Goal: Task Accomplishment & Management: Complete application form

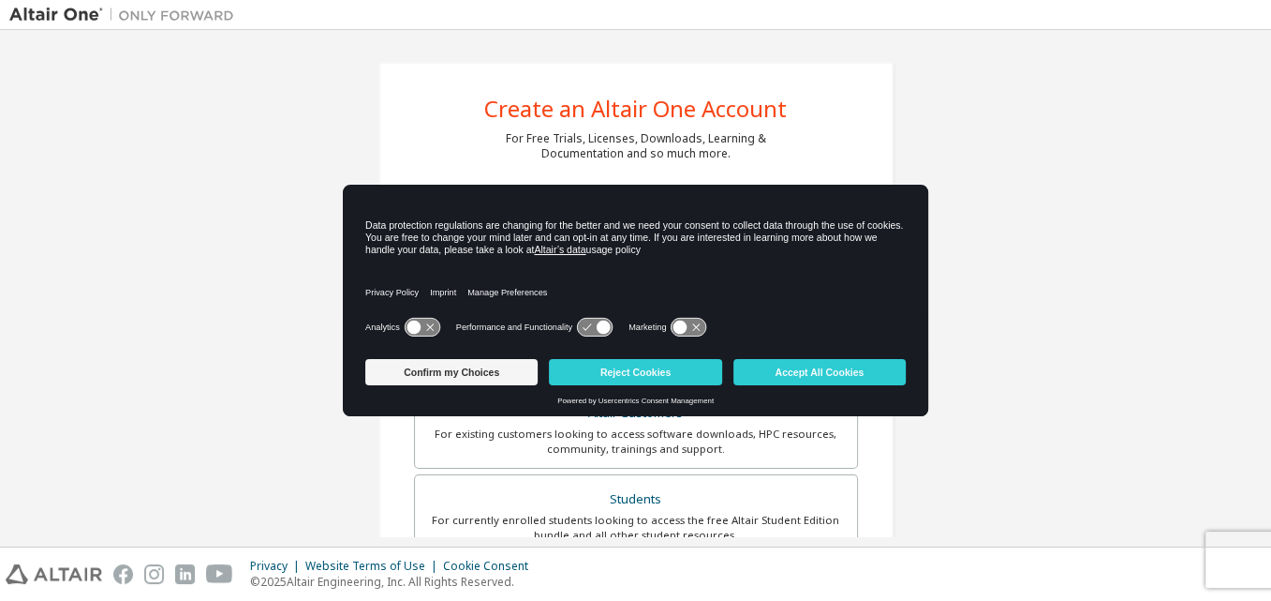
click at [432, 333] on icon at bounding box center [422, 328] width 35 height 18
click at [598, 326] on icon at bounding box center [604, 327] width 14 height 14
click at [801, 376] on button "Accept All Cookies" at bounding box center [820, 372] width 172 height 26
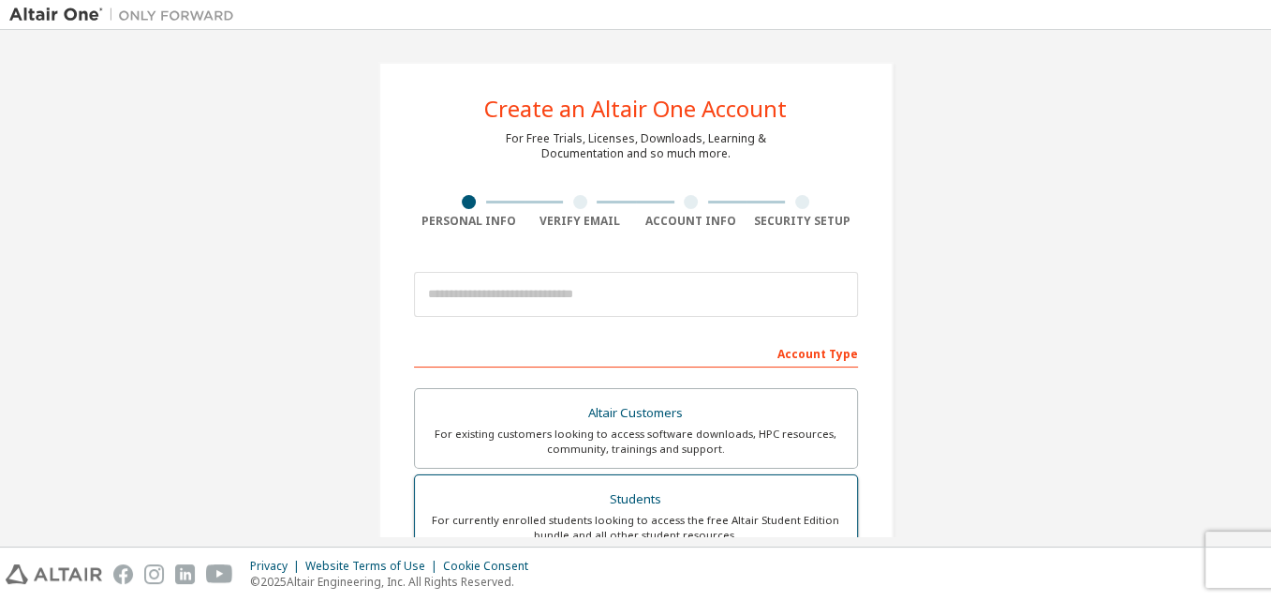
scroll to position [156, 0]
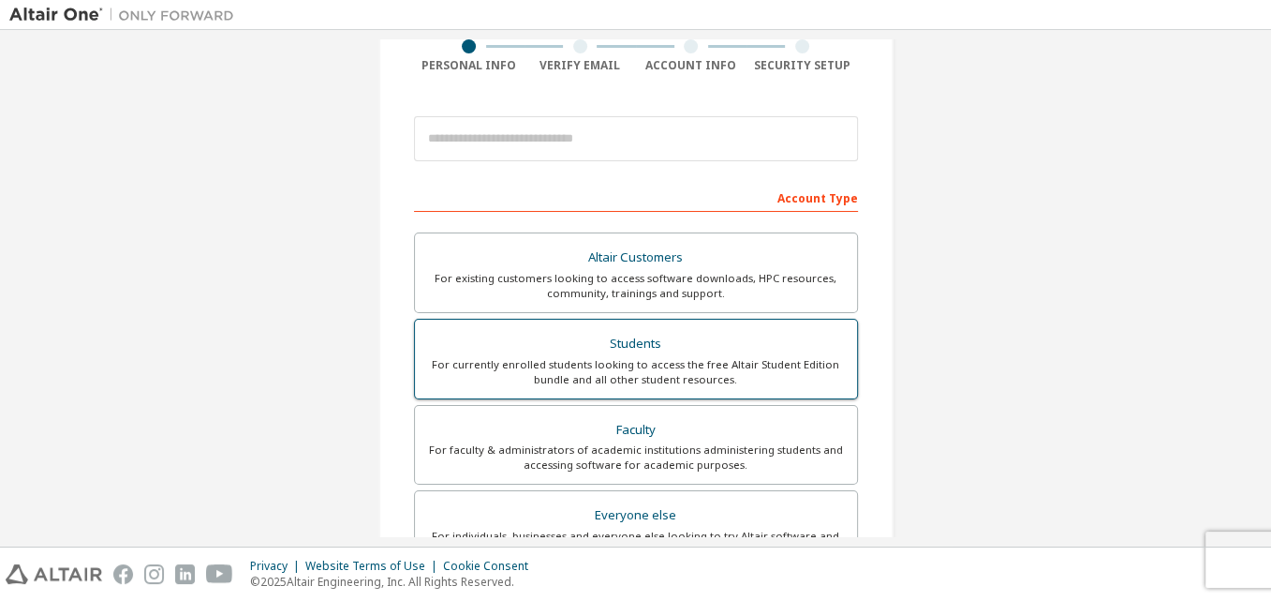
click at [738, 322] on label "Students For currently enrolled students looking to access the free Altair Stud…" at bounding box center [636, 359] width 444 height 81
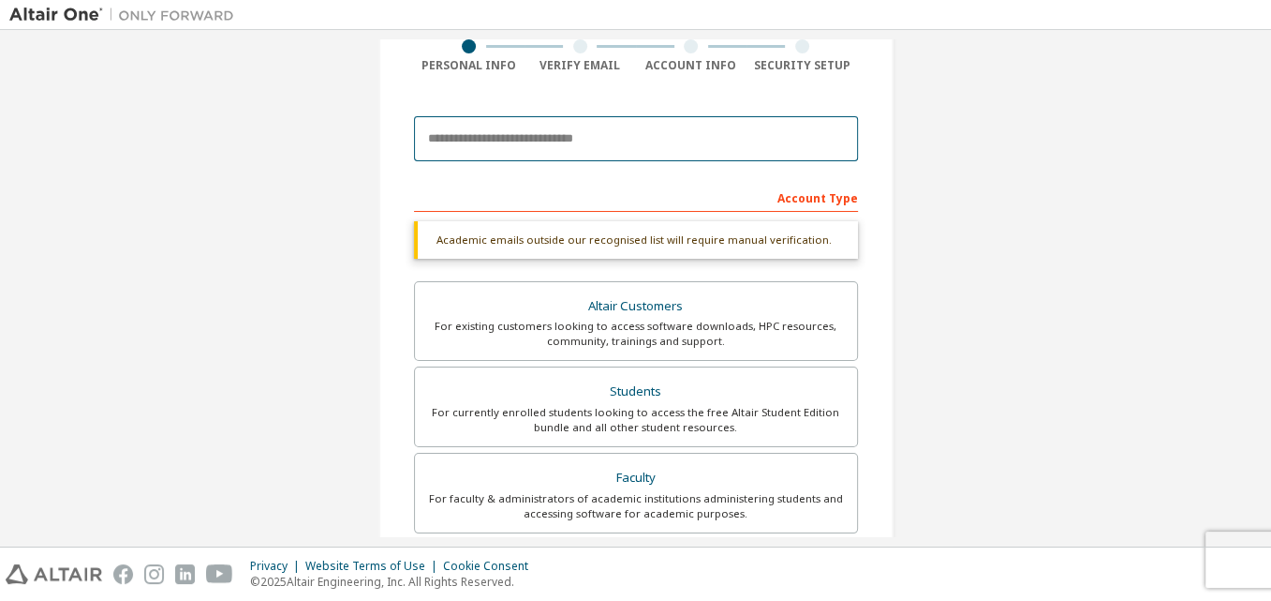
click at [473, 145] on input "email" at bounding box center [636, 138] width 444 height 45
click at [499, 141] on input "email" at bounding box center [636, 138] width 444 height 45
click at [551, 136] on input "email" at bounding box center [636, 138] width 444 height 45
type input "**********"
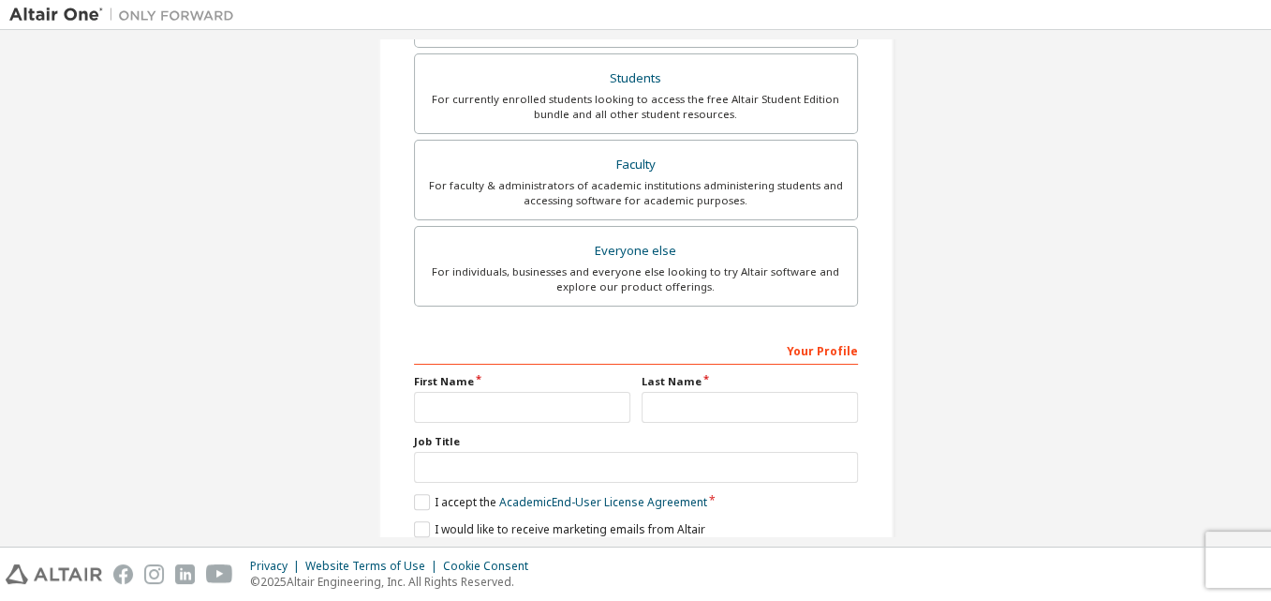
scroll to position [540, 0]
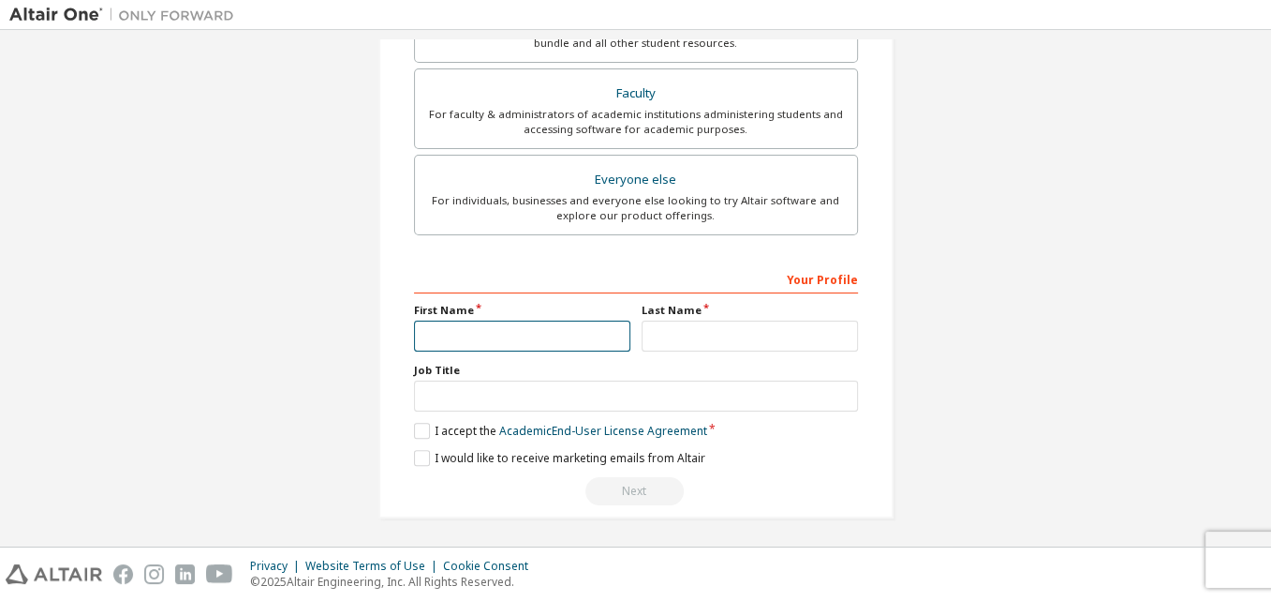
click at [536, 320] on input "text" at bounding box center [522, 335] width 216 height 31
type input "*"
type input "****"
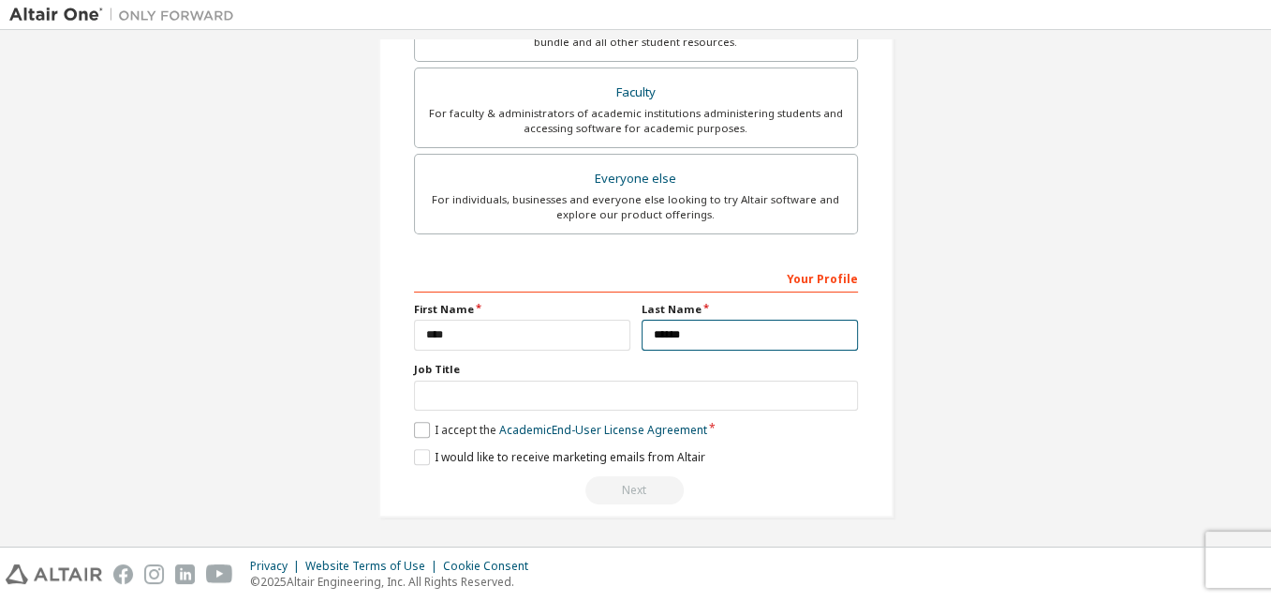
type input "******"
click at [414, 423] on label "I accept the Academic End-User License Agreement" at bounding box center [560, 430] width 293 height 16
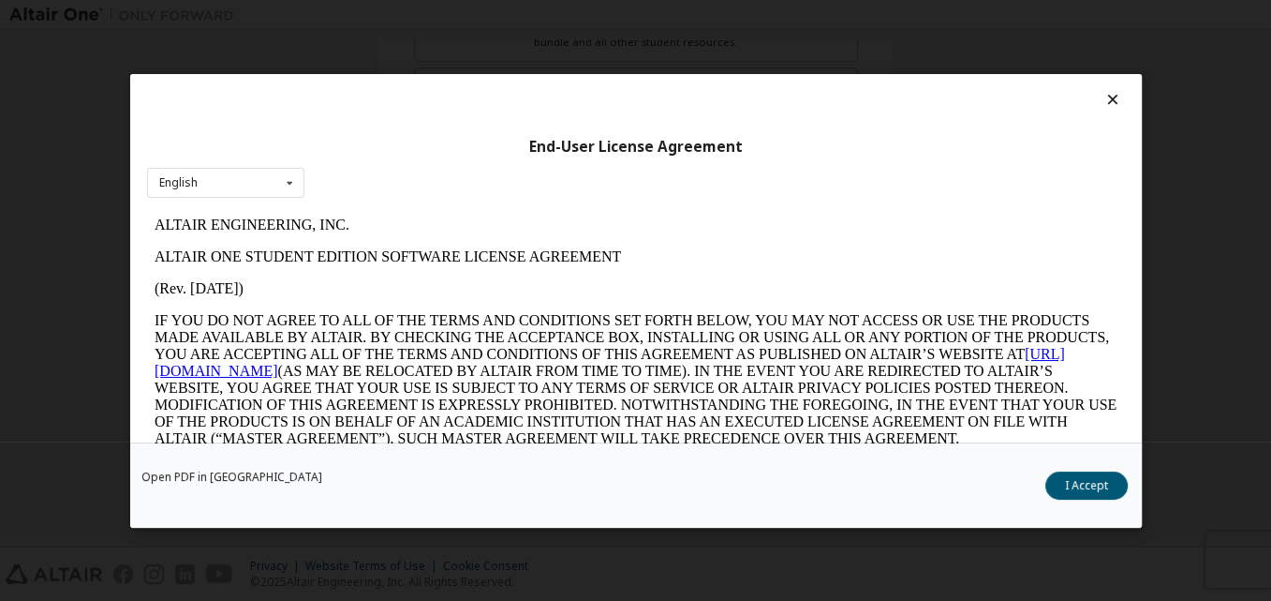
scroll to position [0, 0]
click at [1072, 482] on button "I Accept" at bounding box center [1087, 484] width 82 height 28
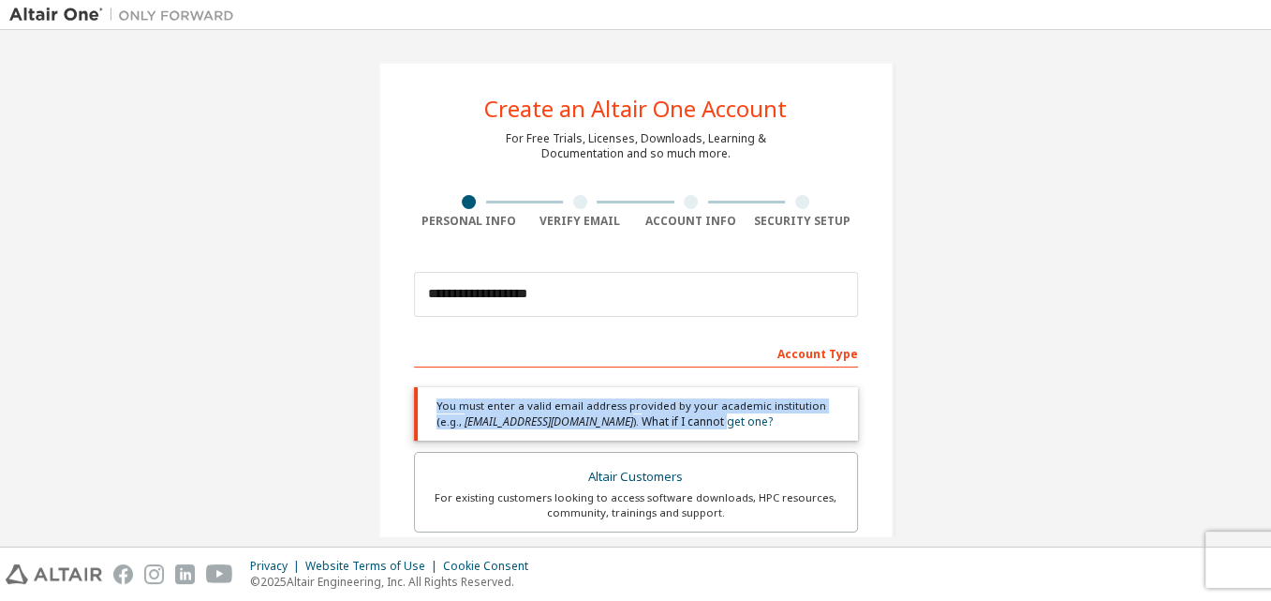
drag, startPoint x: 424, startPoint y: 404, endPoint x: 655, endPoint y: 427, distance: 231.7
click at [655, 427] on div "You must enter a valid email address provided by your academic institution (e.g…" at bounding box center [636, 413] width 444 height 53
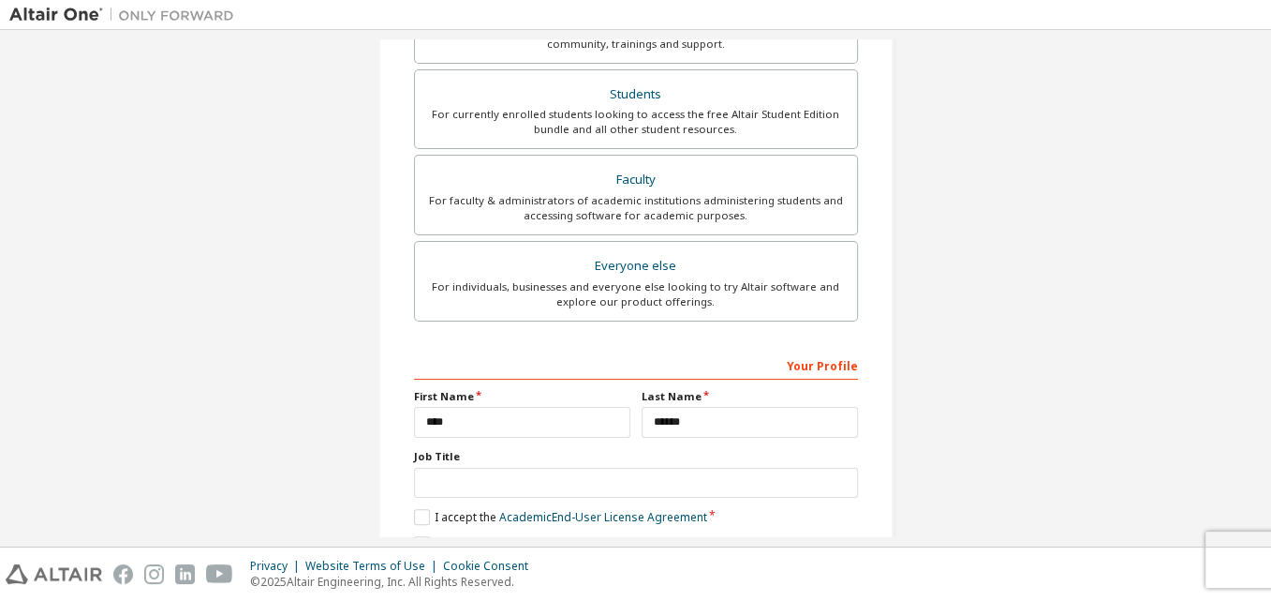
scroll to position [556, 0]
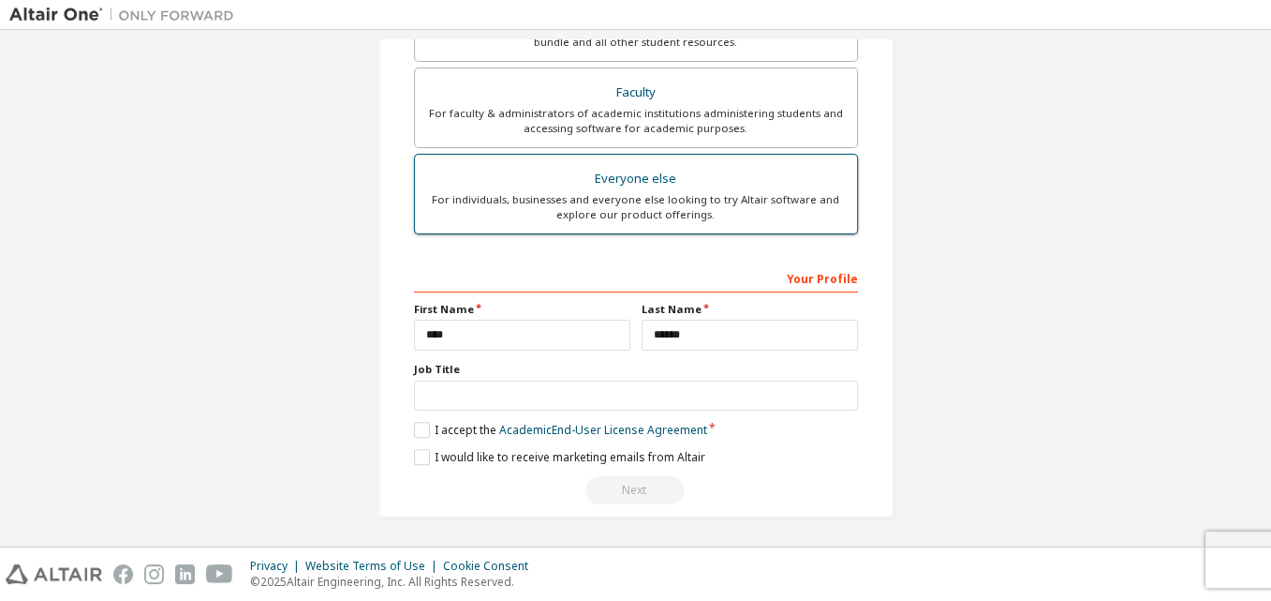
click at [547, 212] on div "For individuals, businesses and everyone else looking to try Altair software an…" at bounding box center [636, 207] width 420 height 30
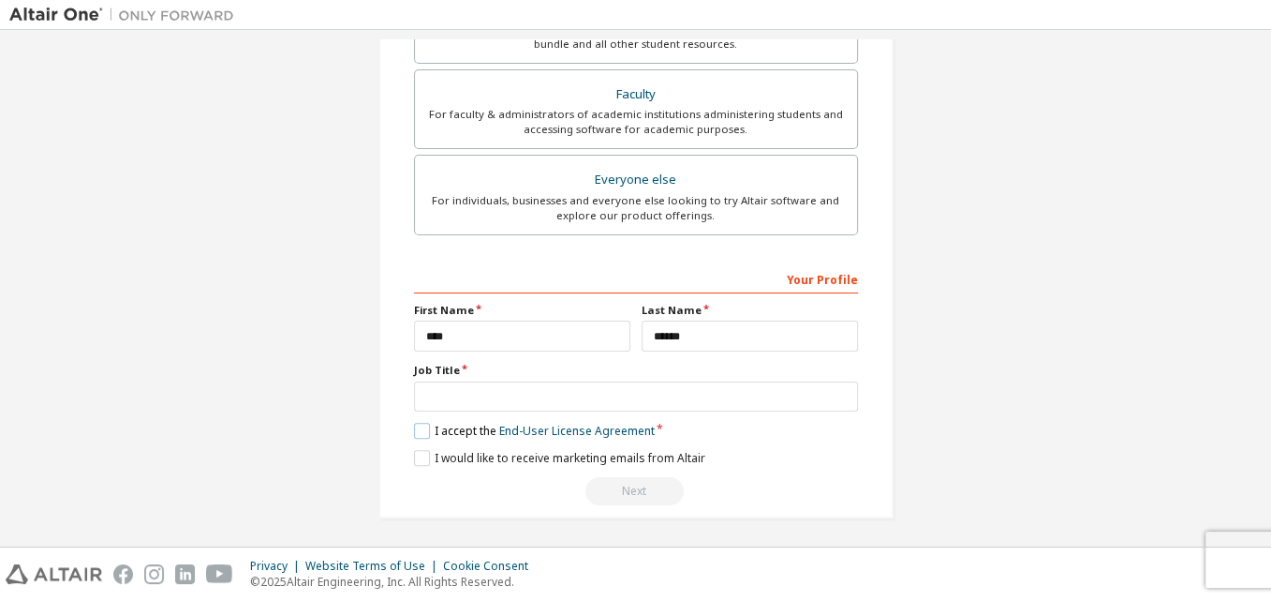
click at [422, 424] on label "I accept the End-User License Agreement" at bounding box center [534, 431] width 241 height 16
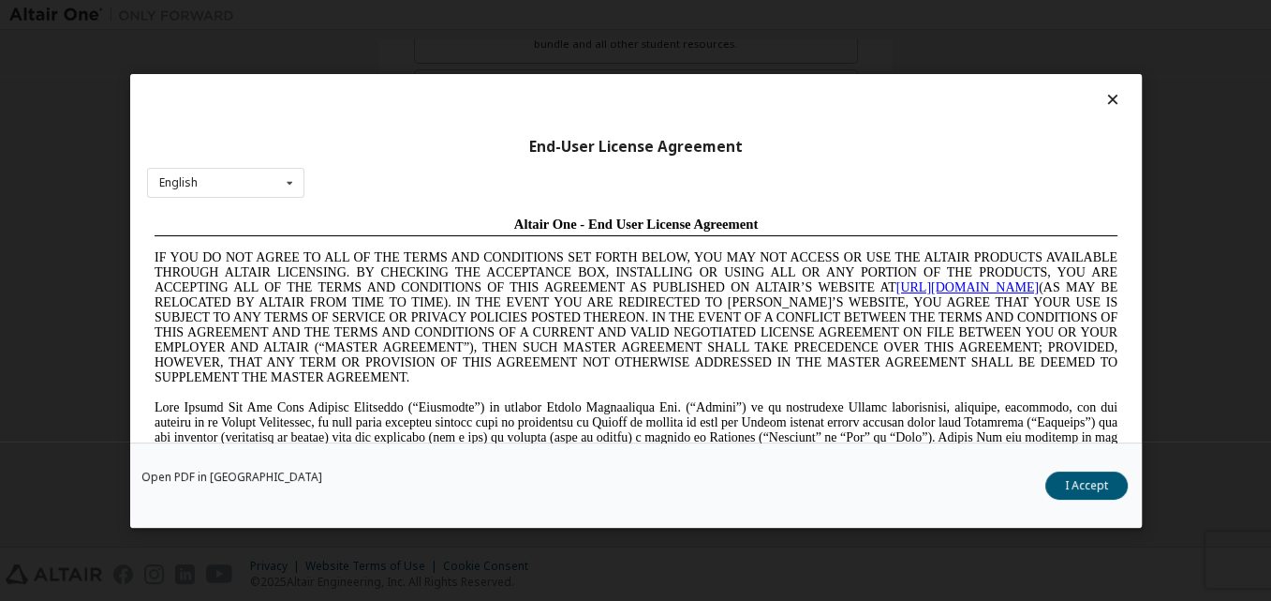
scroll to position [0, 0]
click at [1106, 484] on button "I Accept" at bounding box center [1087, 484] width 82 height 28
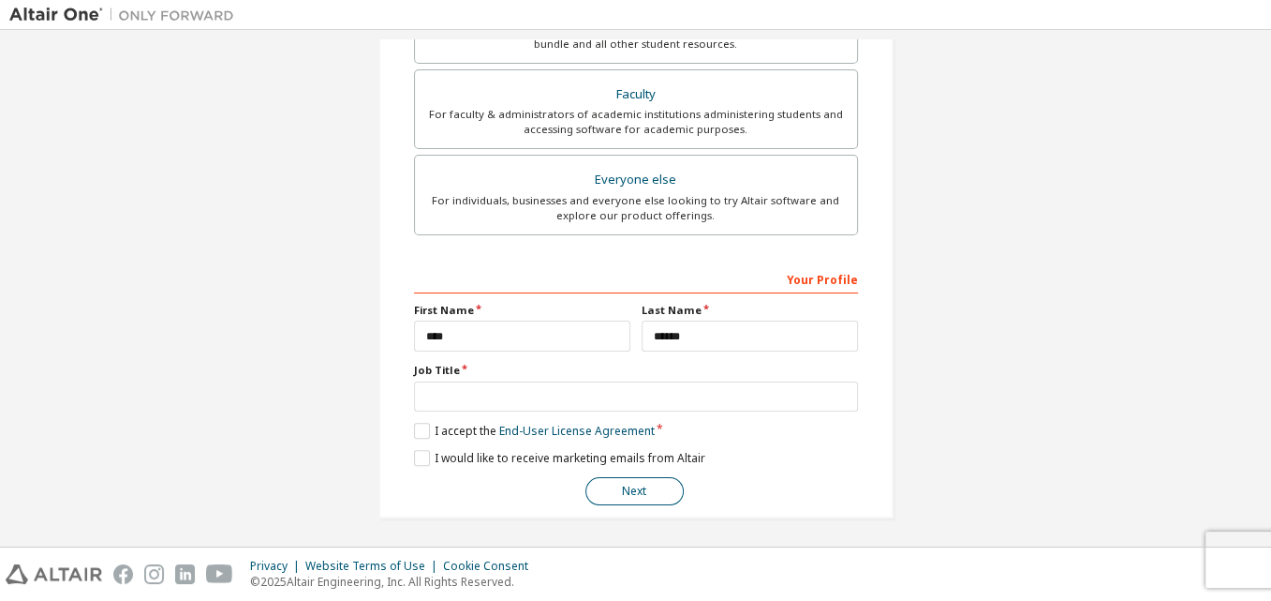
click at [650, 486] on button "Next" at bounding box center [635, 491] width 98 height 28
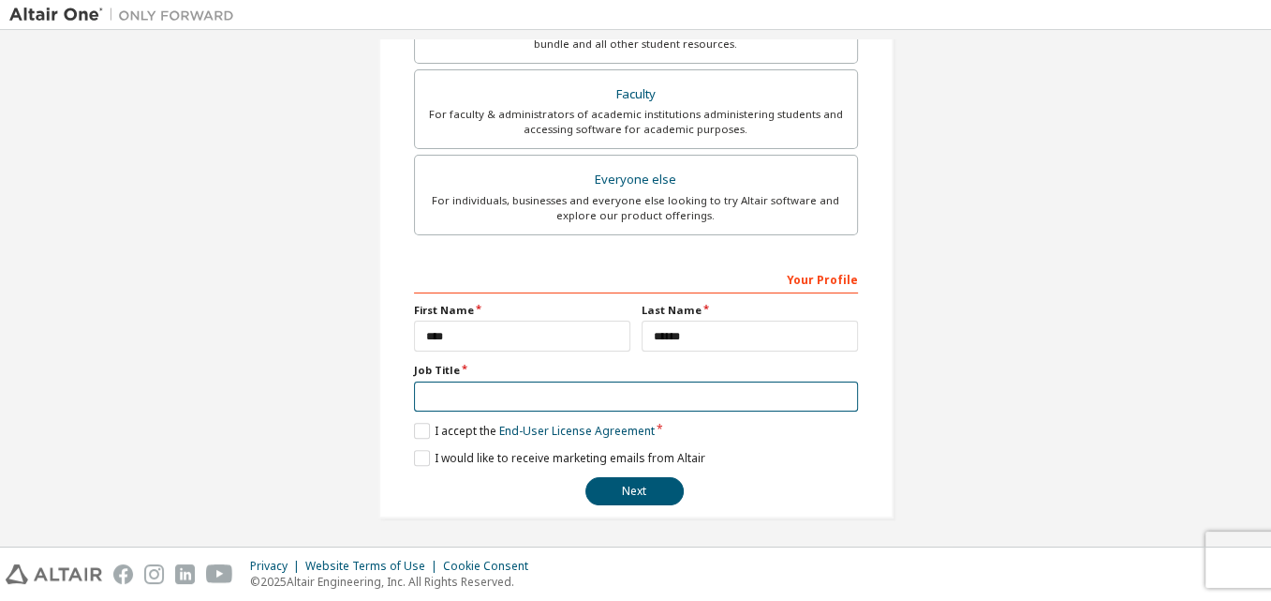
click at [494, 391] on input "text" at bounding box center [636, 396] width 444 height 31
type input "*******"
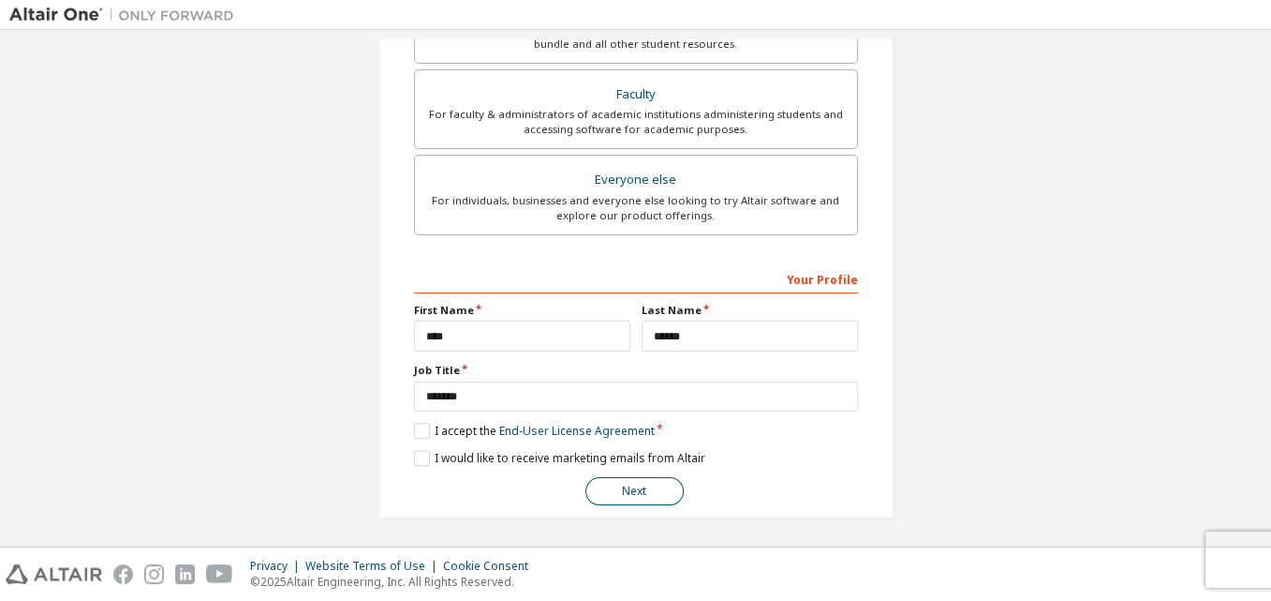
click at [619, 484] on button "Next" at bounding box center [635, 491] width 98 height 28
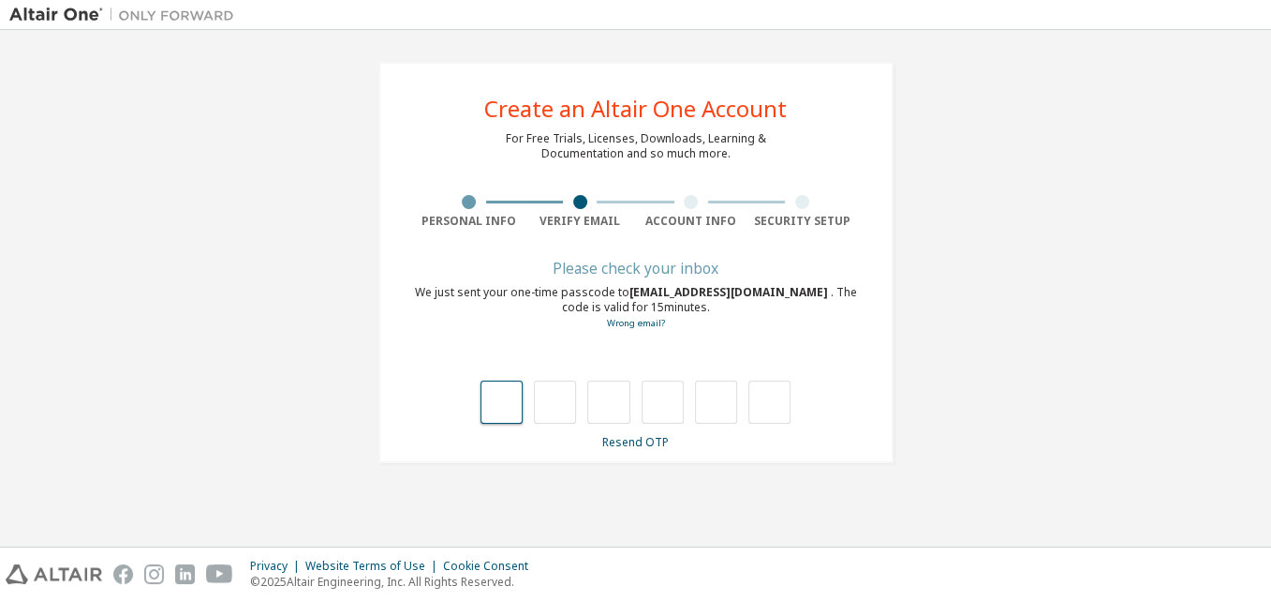
type input "*"
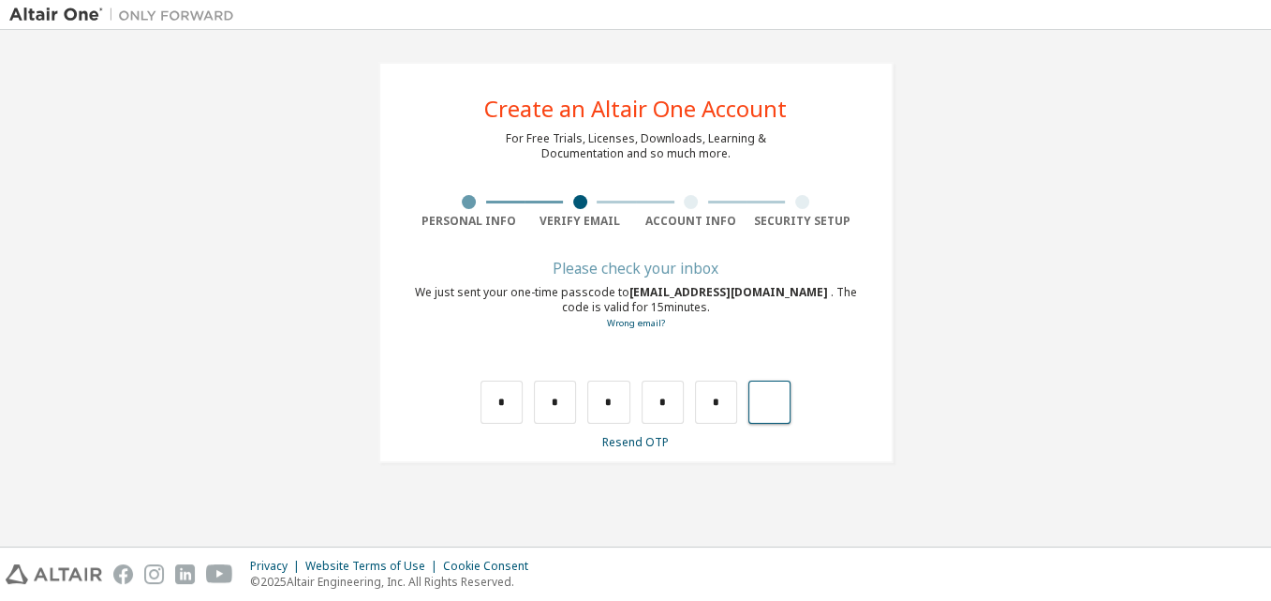
type input "*"
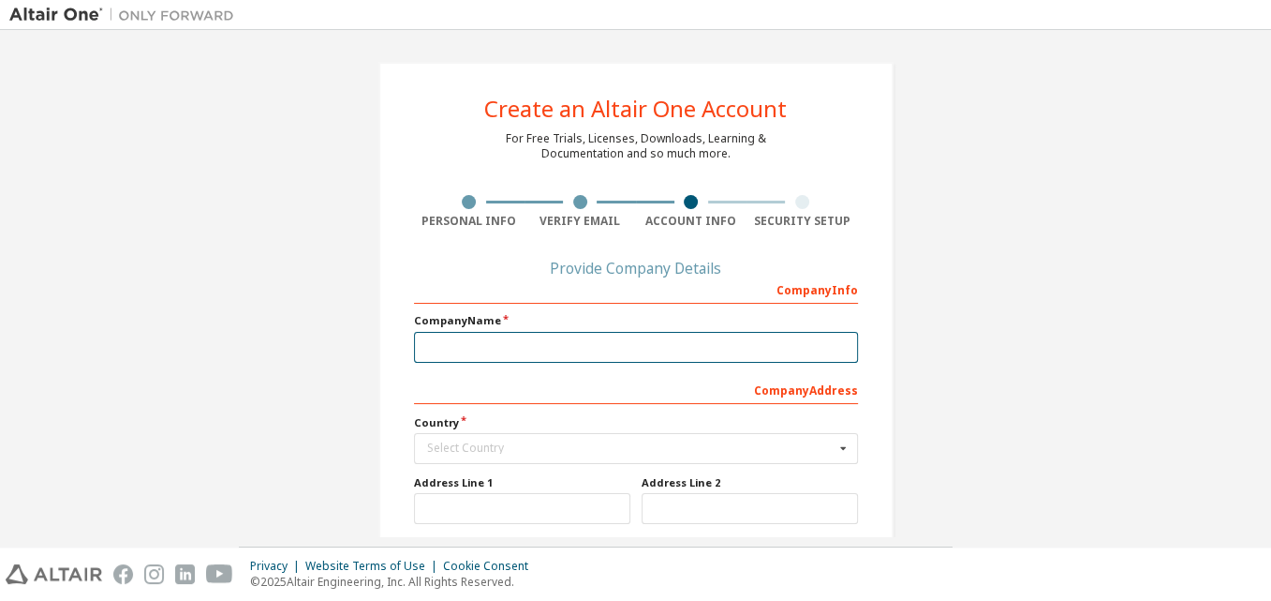
click at [573, 349] on input "text" at bounding box center [636, 347] width 444 height 31
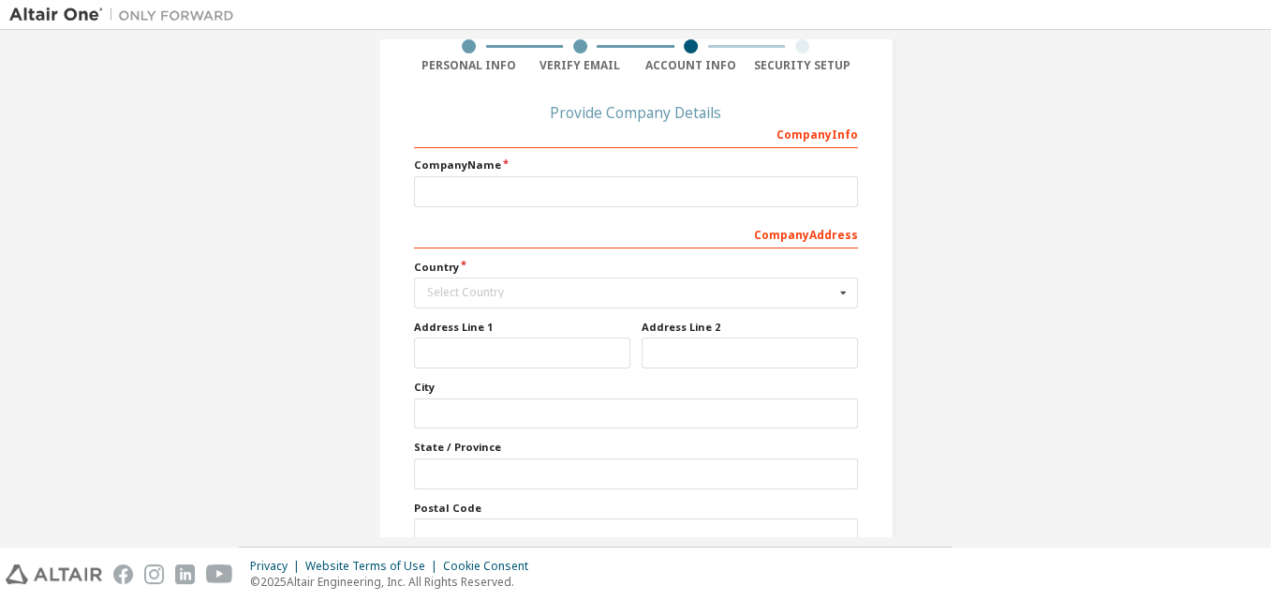
click at [364, 213] on div "Create an Altair One Account For Free Trials, Licenses, Downloads, Learning & D…" at bounding box center [636, 260] width 560 height 753
click at [471, 282] on input "text" at bounding box center [637, 292] width 442 height 29
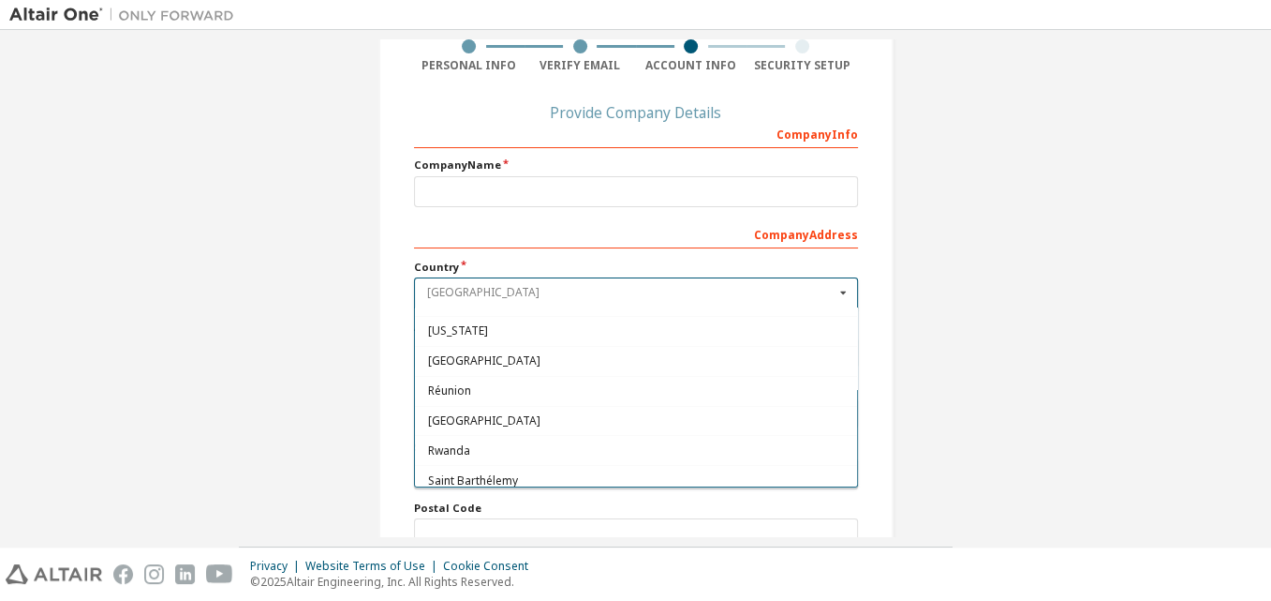
scroll to position [4996, 0]
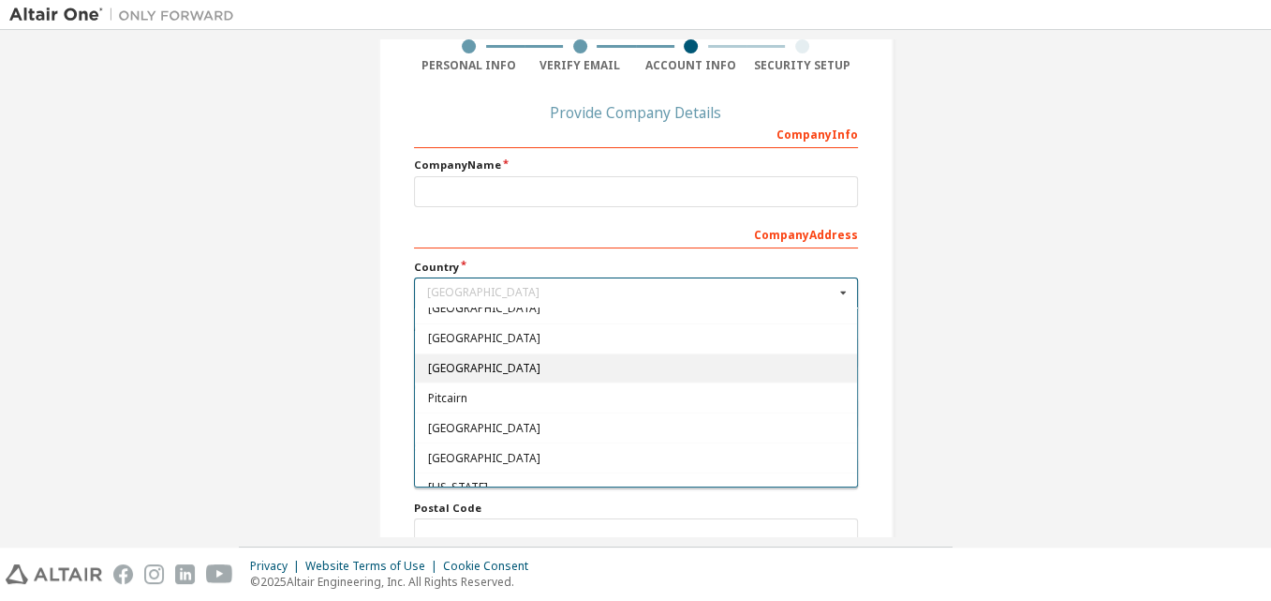
click at [468, 363] on span "[GEOGRAPHIC_DATA]" at bounding box center [635, 368] width 417 height 11
type input "***"
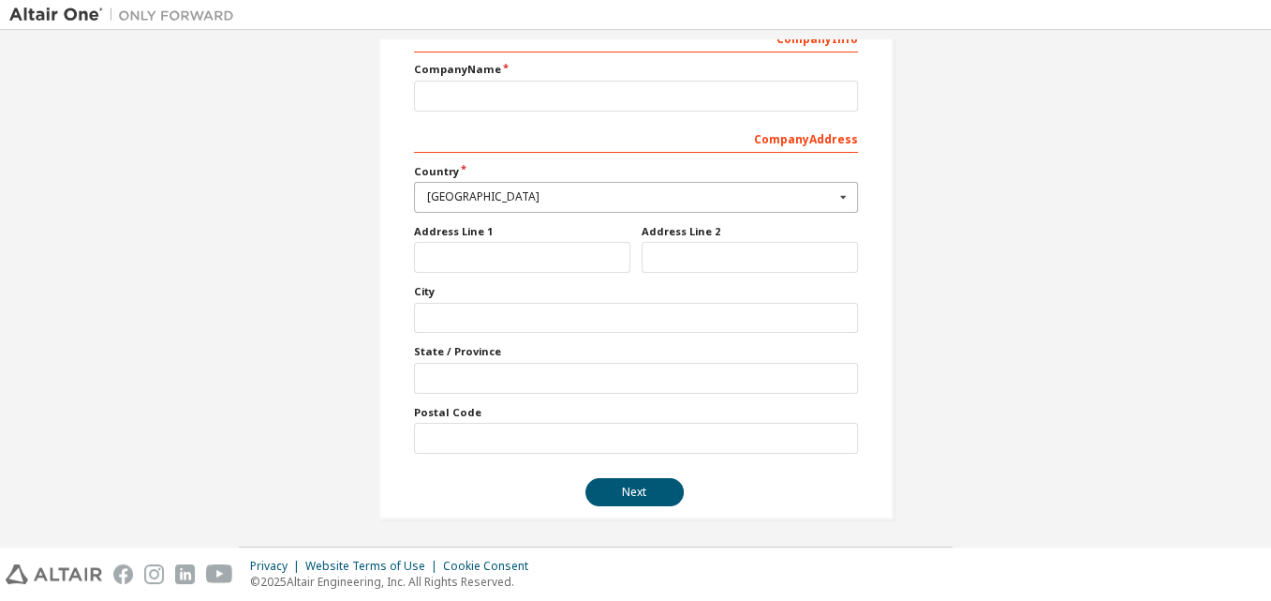
scroll to position [95, 0]
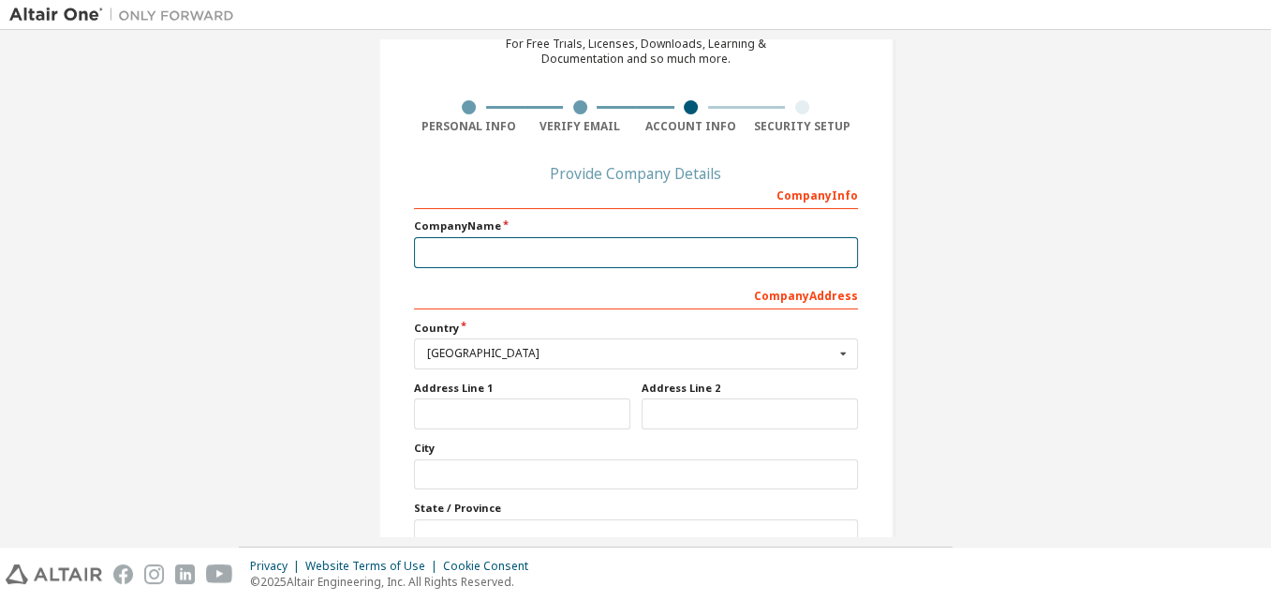
click at [518, 239] on input "text" at bounding box center [636, 252] width 444 height 31
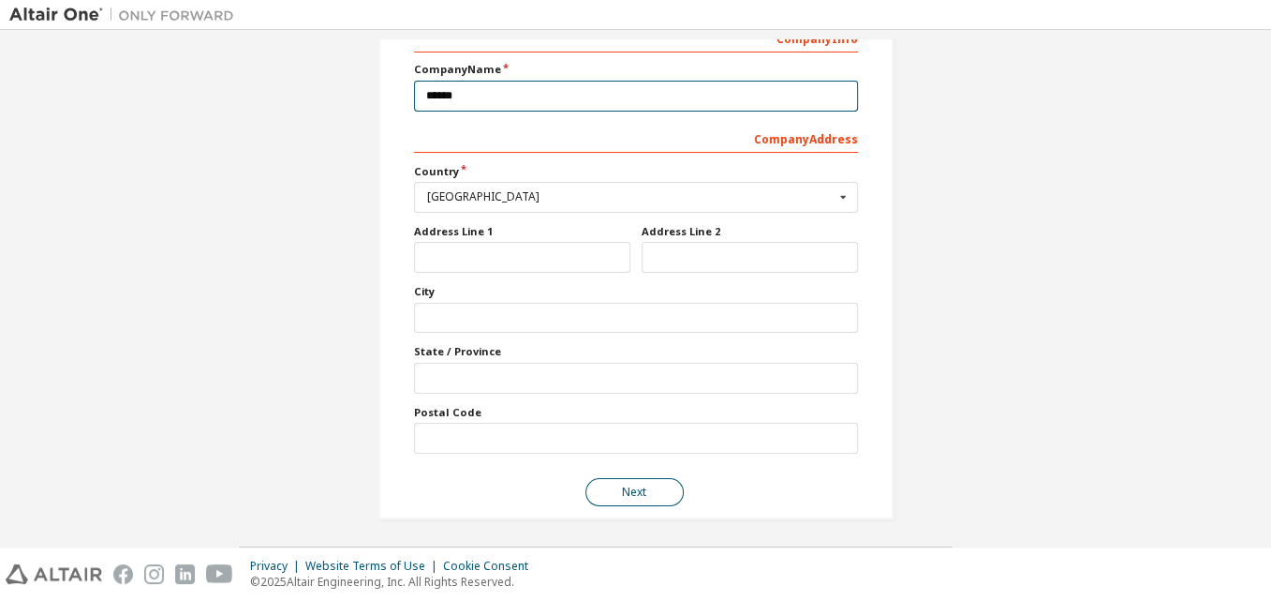
type input "******"
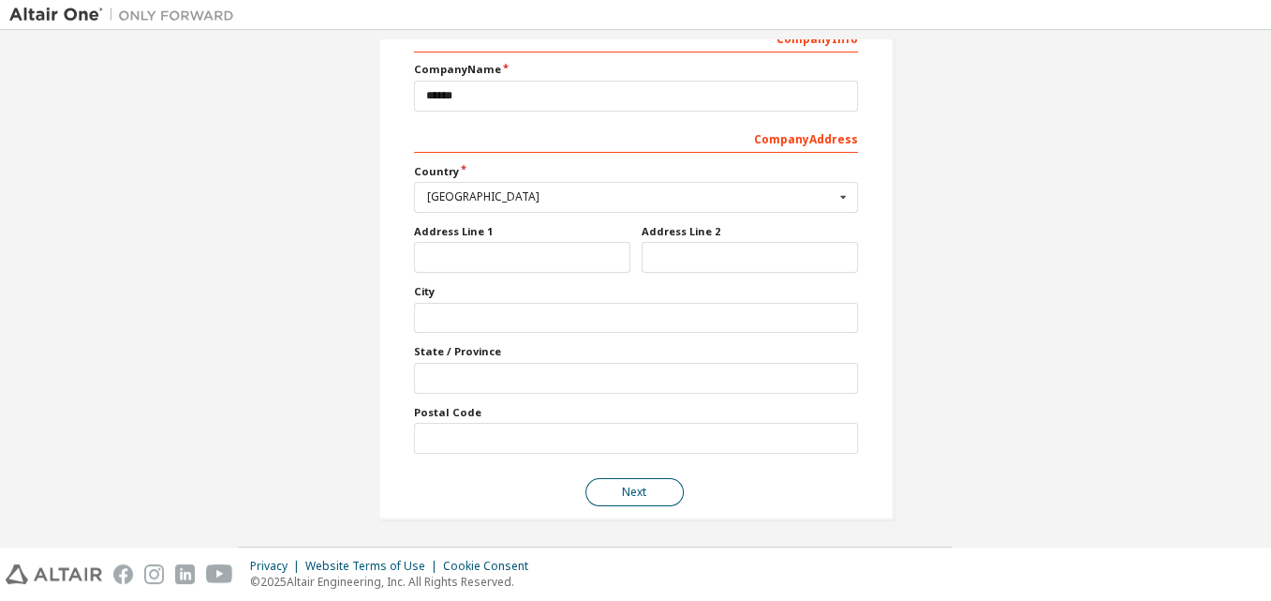
click at [614, 485] on button "Next" at bounding box center [635, 492] width 98 height 28
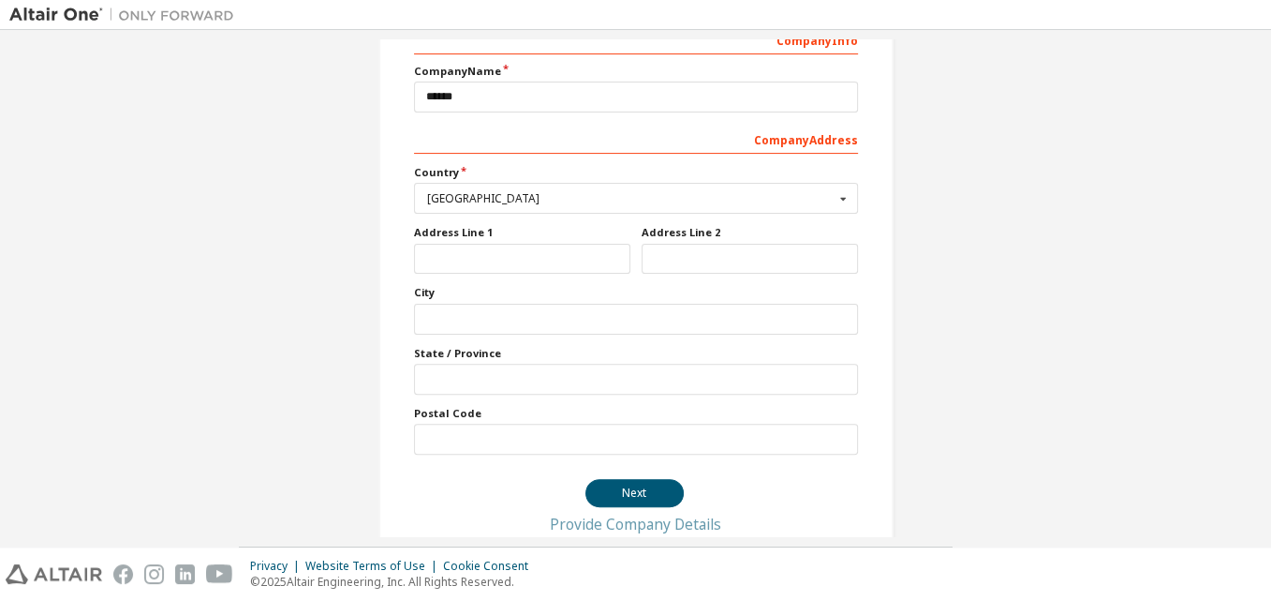
scroll to position [0, 0]
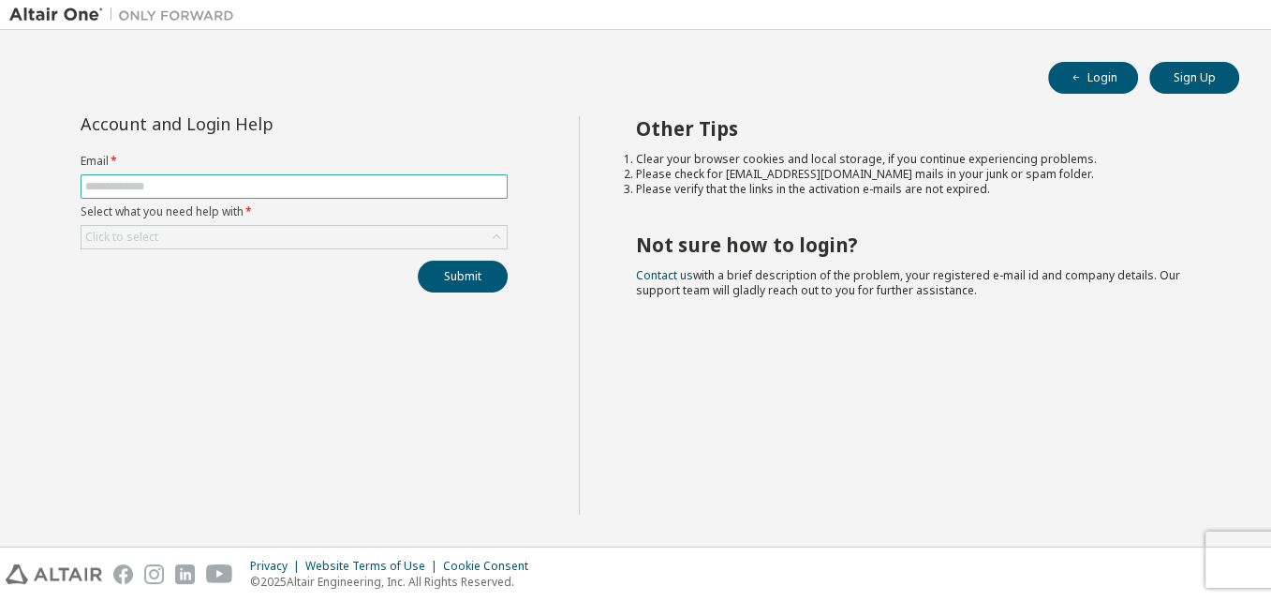
click at [376, 181] on input "text" at bounding box center [294, 186] width 418 height 15
type input "**********"
click at [280, 234] on div "Click to select" at bounding box center [294, 237] width 425 height 22
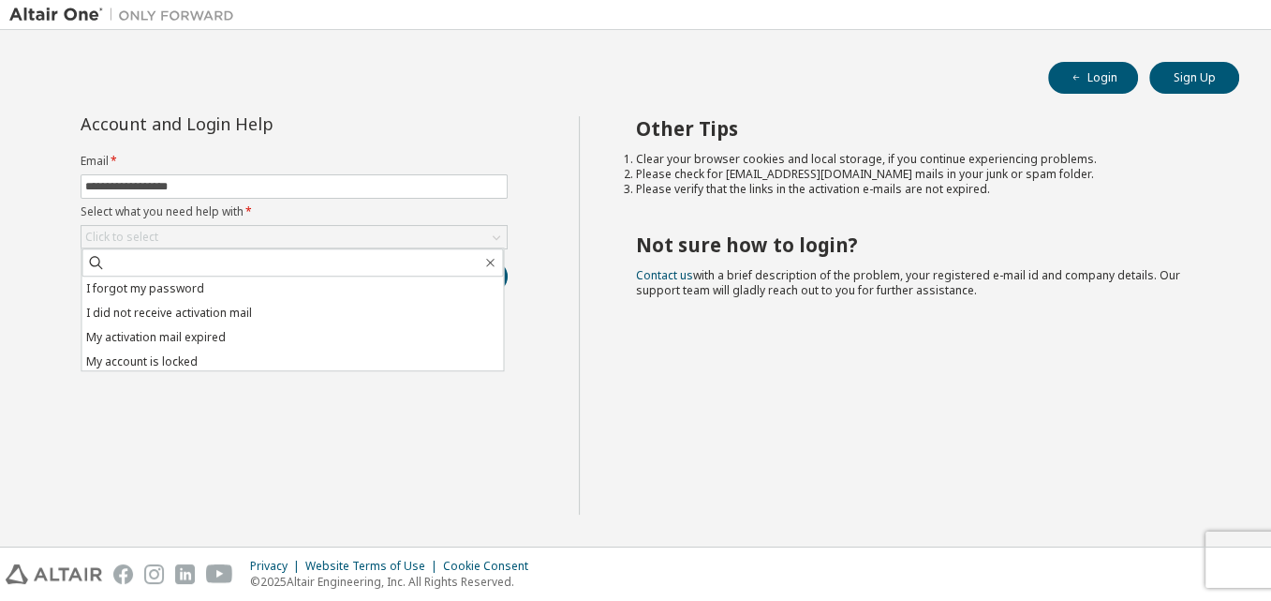
click at [320, 542] on div "**********" at bounding box center [635, 288] width 1271 height 516
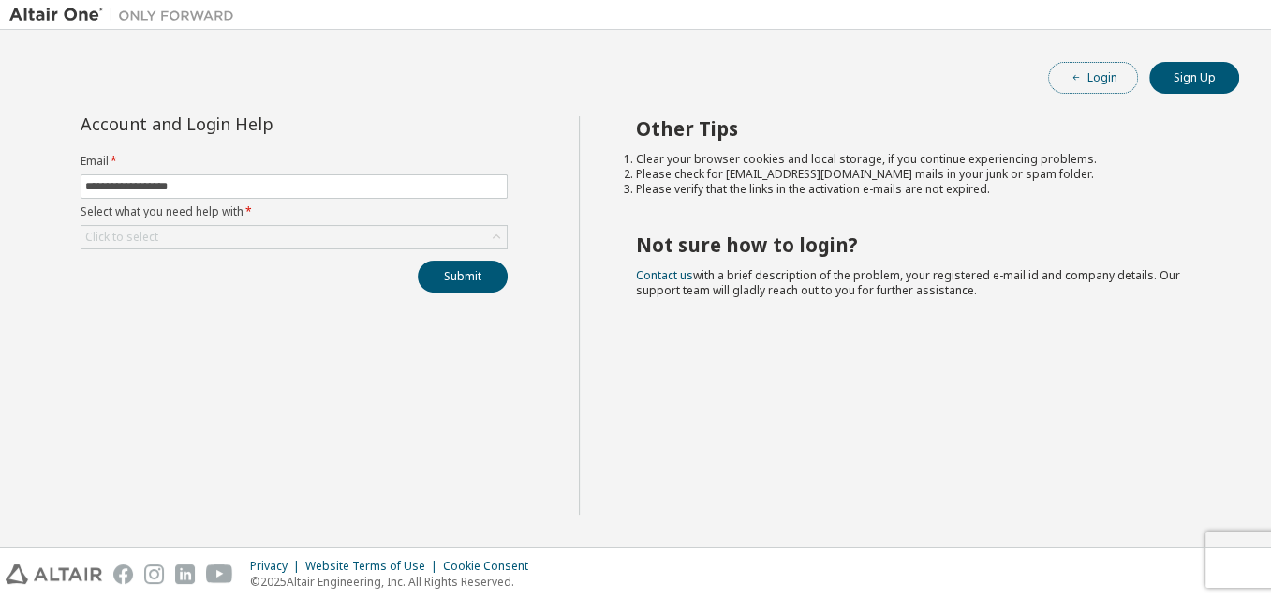
click at [1100, 84] on button "Login" at bounding box center [1093, 78] width 90 height 32
